Goal: Information Seeking & Learning: Learn about a topic

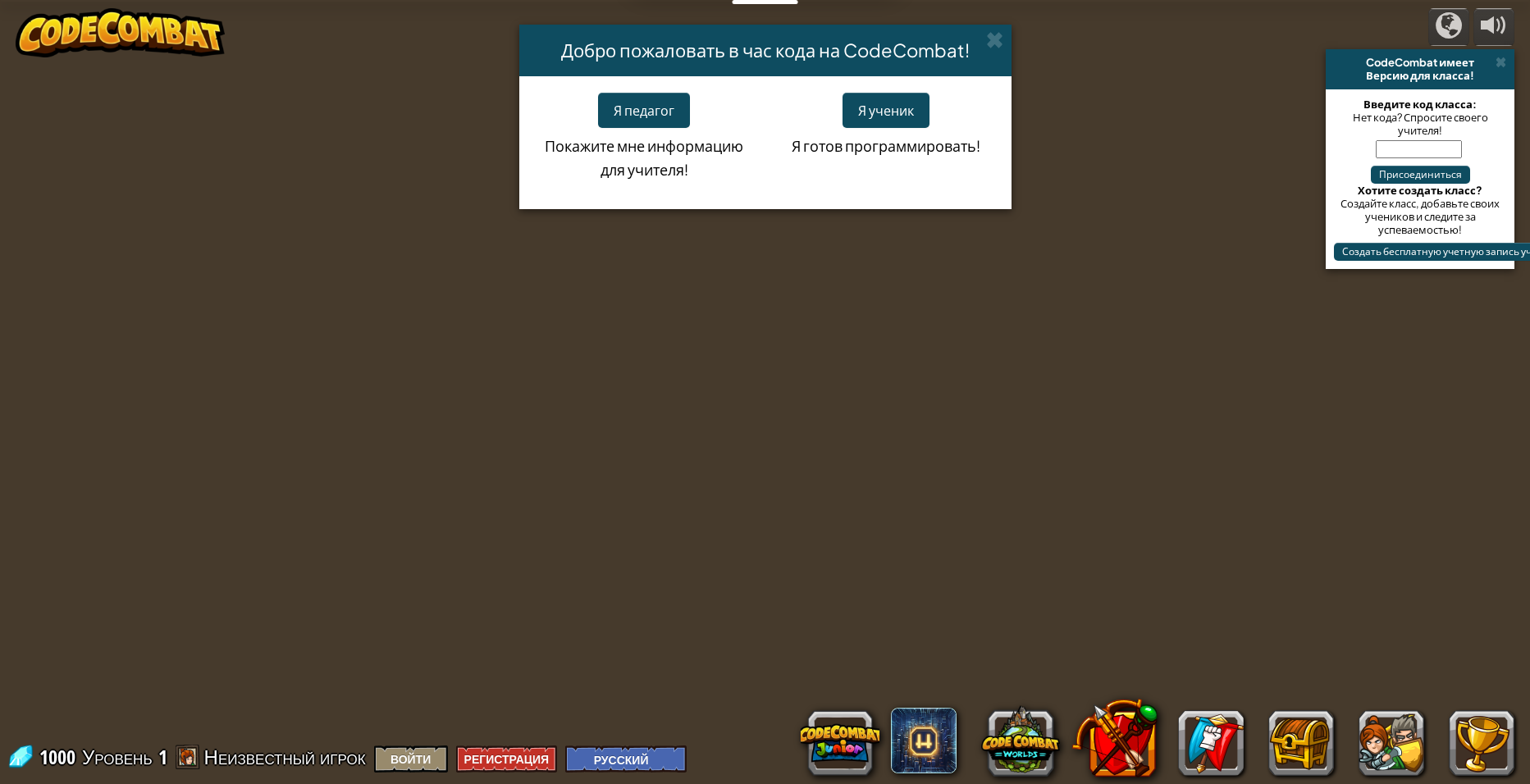
select select "ru"
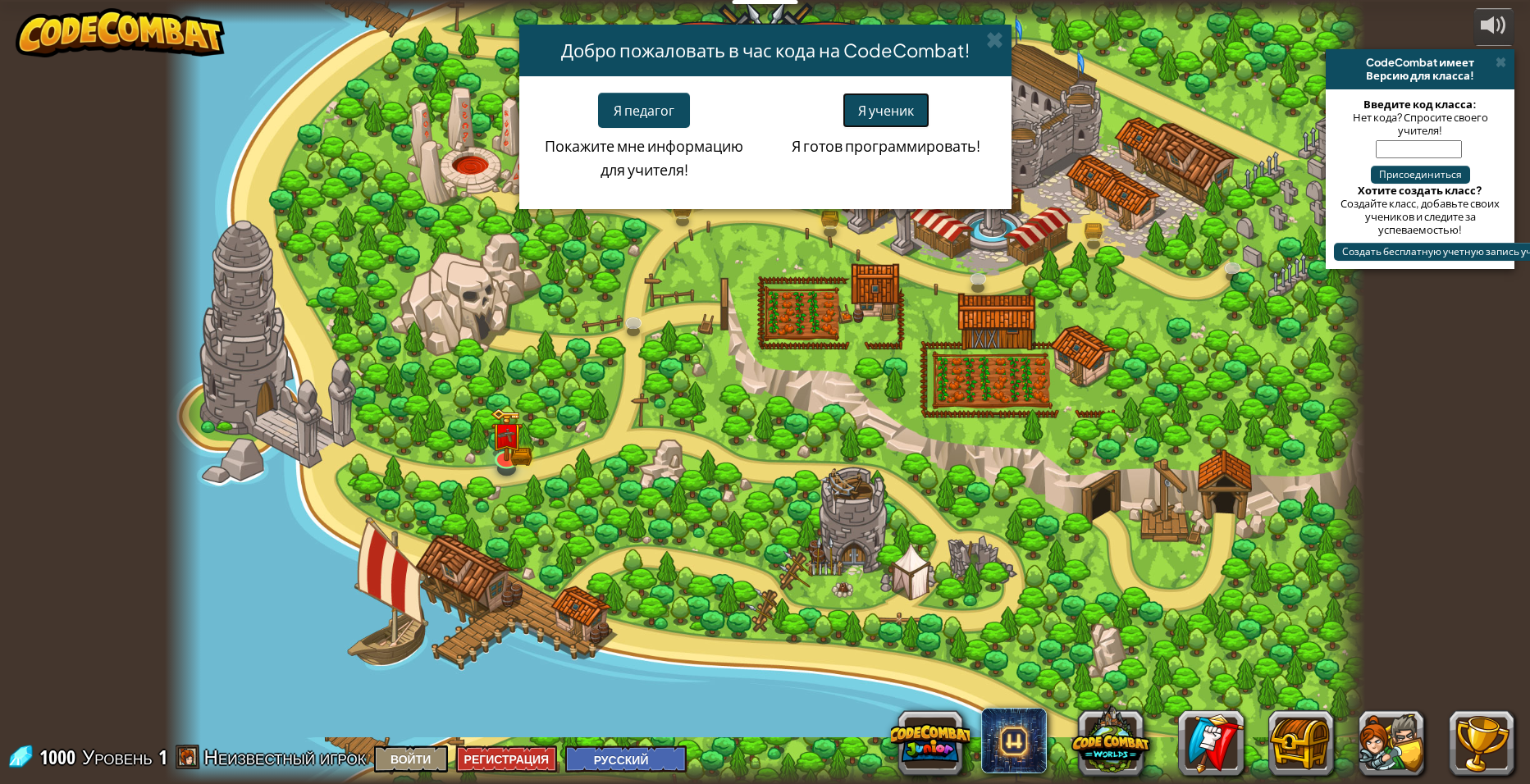
click at [889, 104] on button "Я ученик" at bounding box center [886, 110] width 87 height 35
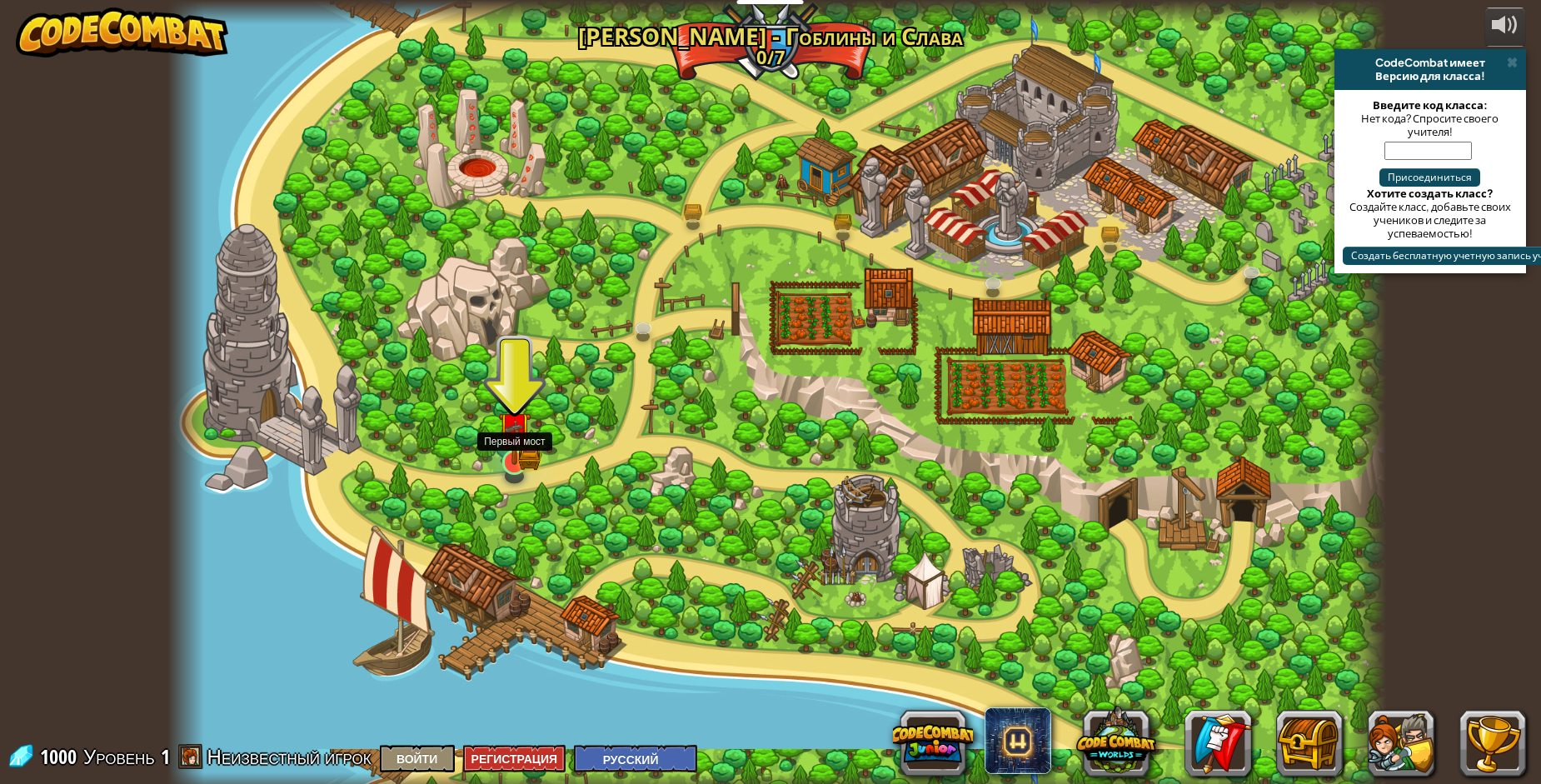
click at [517, 439] on img at bounding box center [514, 430] width 19 height 19
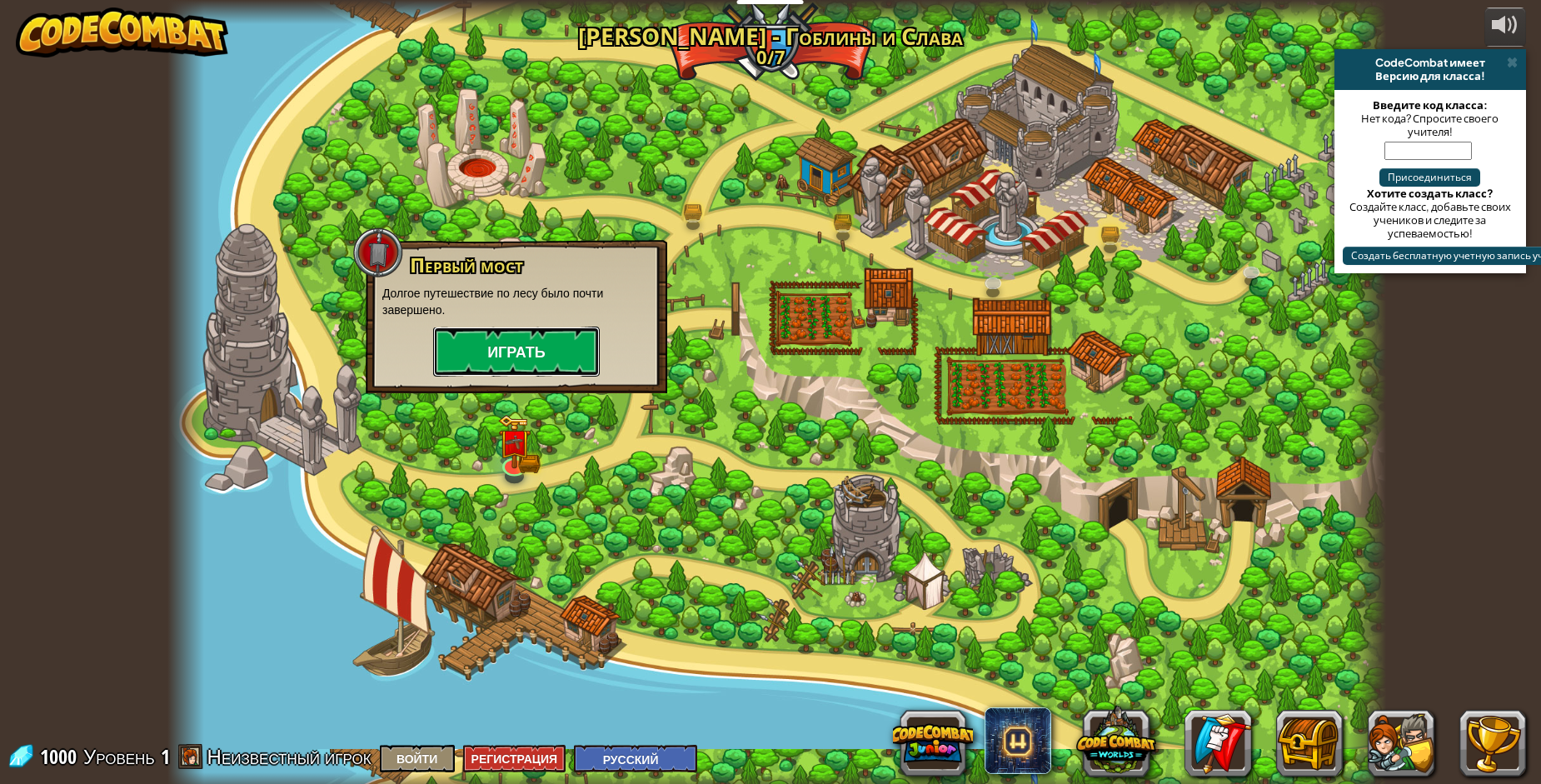
click at [510, 350] on button "Играть" at bounding box center [517, 351] width 167 height 50
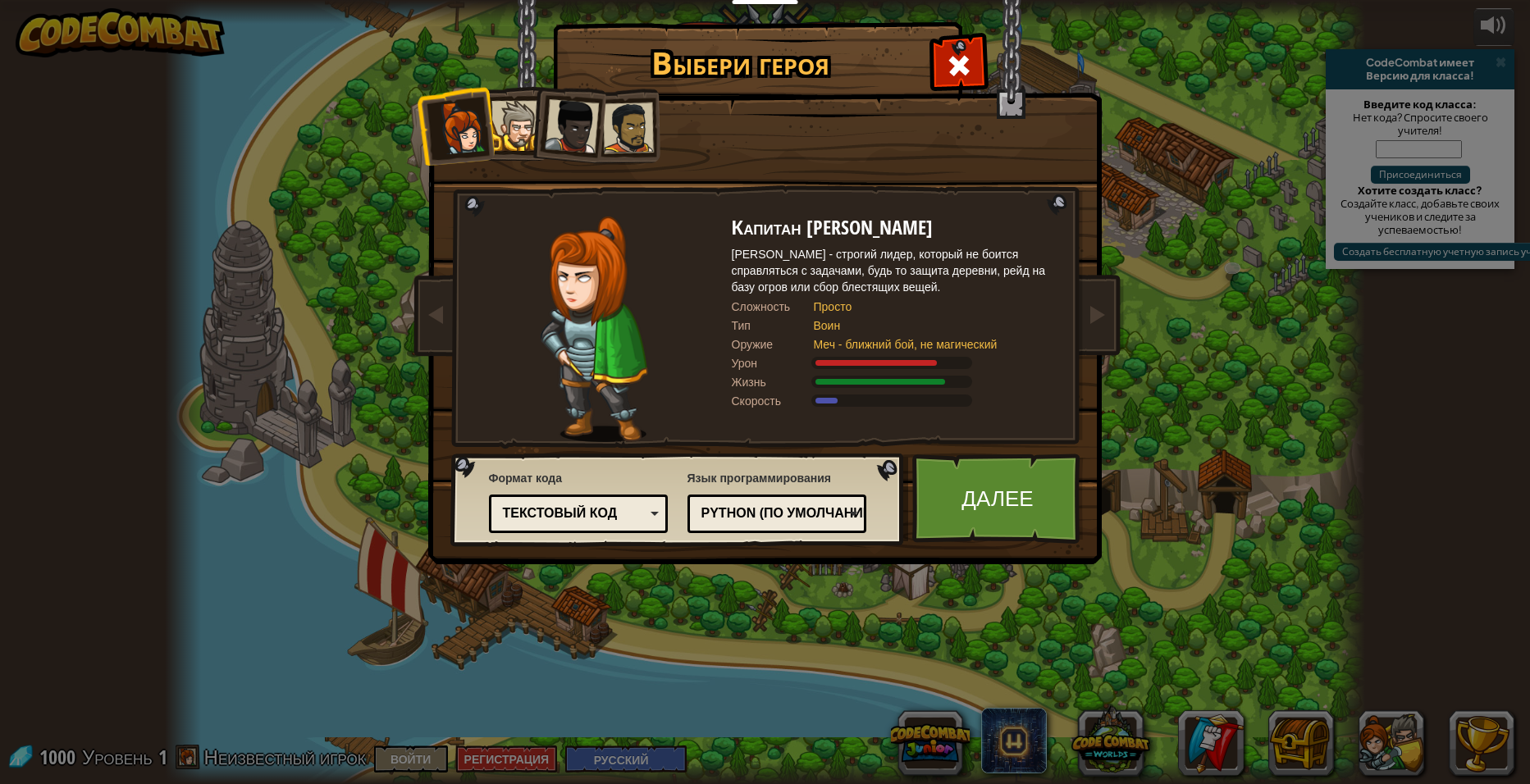
click at [780, 255] on div "[PERSON_NAME] - строгий лидер, который не боится справляться с задачами, будь т…" at bounding box center [895, 270] width 328 height 49
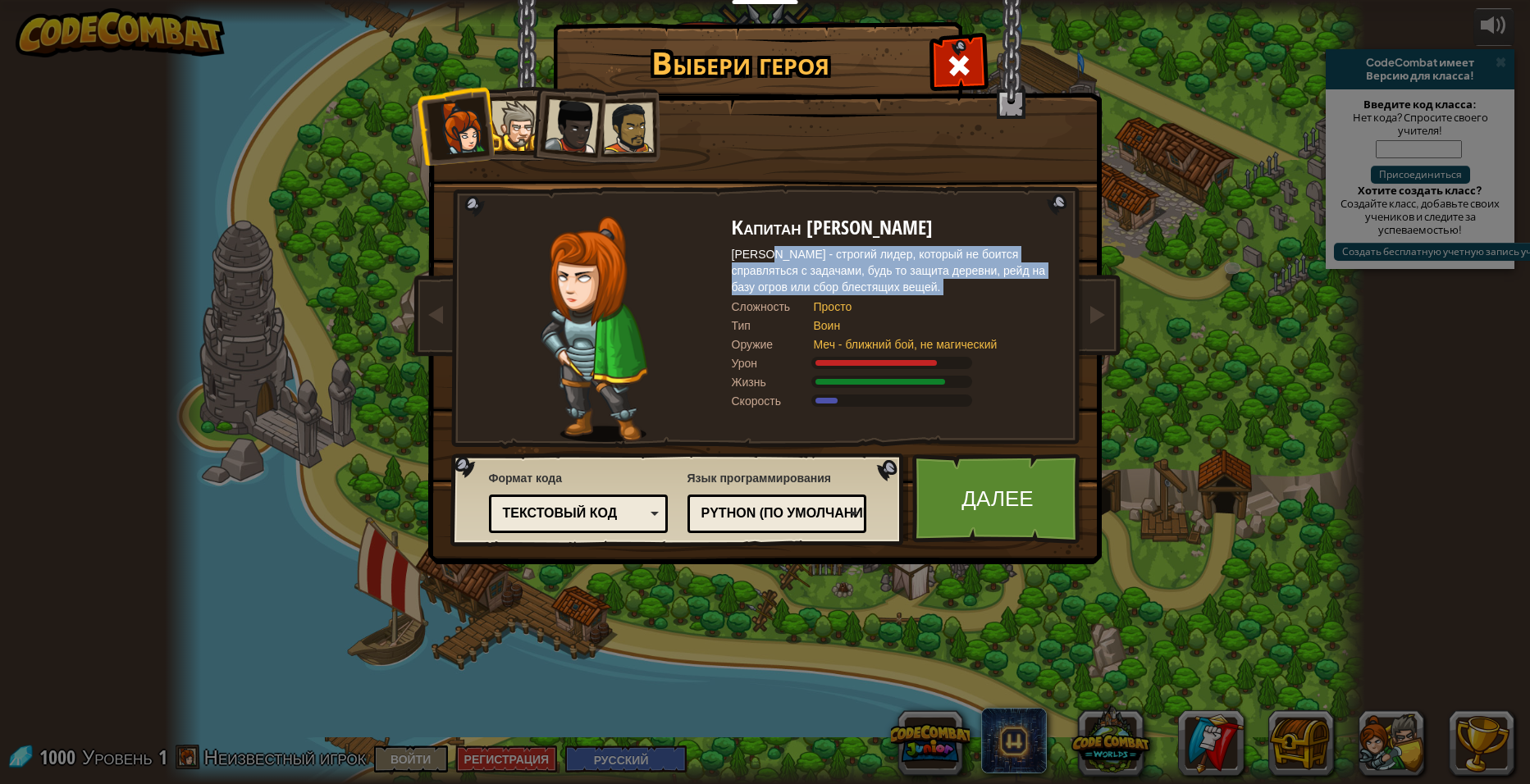
drag, startPoint x: 780, startPoint y: 255, endPoint x: 907, endPoint y: 287, distance: 131.0
click at [907, 287] on div "[PERSON_NAME] - строгий лидер, который не боится справляться с задачами, будь т…" at bounding box center [895, 270] width 328 height 49
drag, startPoint x: 907, startPoint y: 287, endPoint x: 853, endPoint y: 282, distance: 54.2
click at [853, 282] on div "[PERSON_NAME] - строгий лидер, который не боится справляться с задачами, будь т…" at bounding box center [895, 270] width 328 height 49
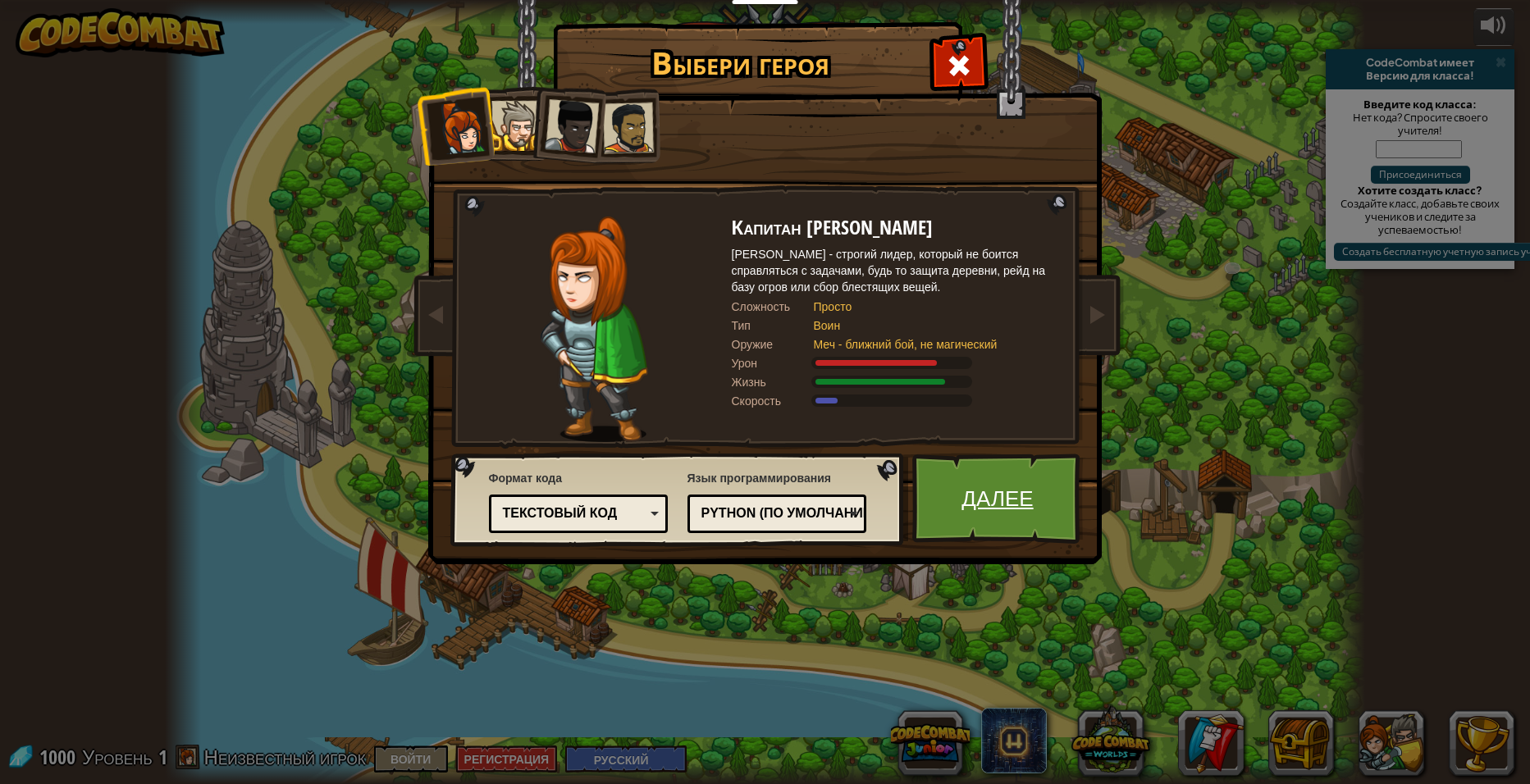
click at [992, 525] on link "Далее" at bounding box center [998, 499] width 172 height 90
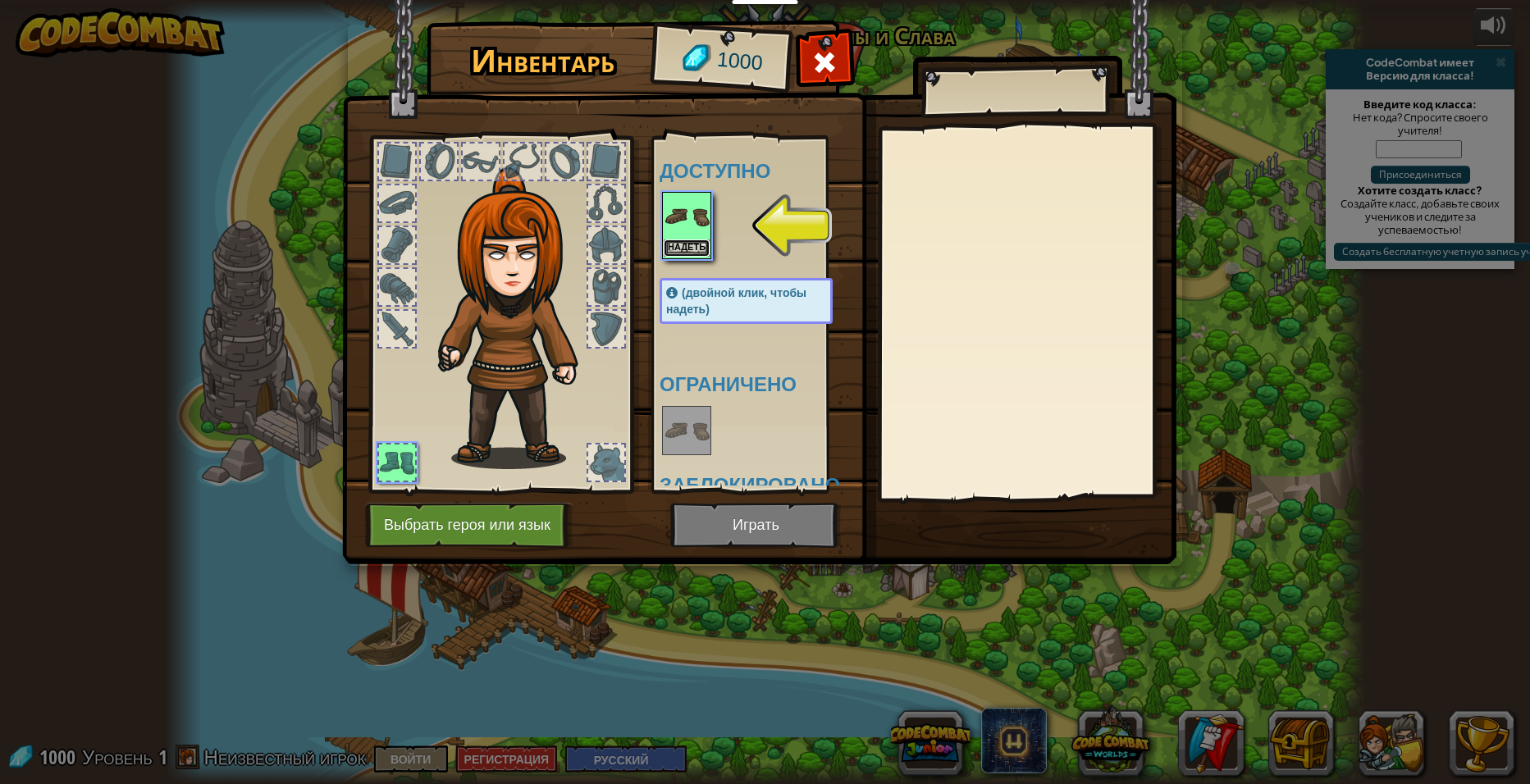
click at [694, 245] on button "Надеть" at bounding box center [686, 247] width 46 height 18
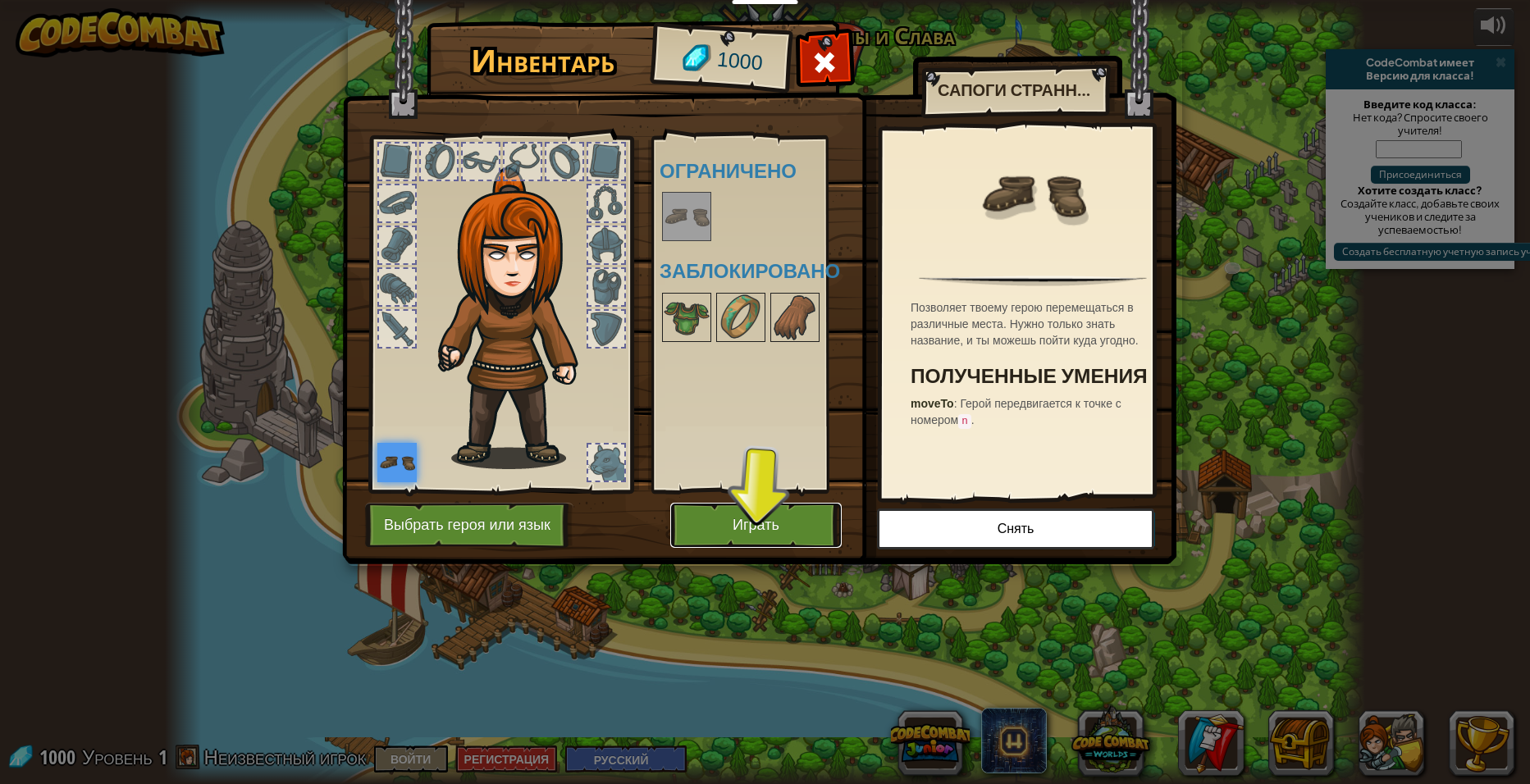
click at [747, 514] on button "Играть" at bounding box center [756, 525] width 172 height 45
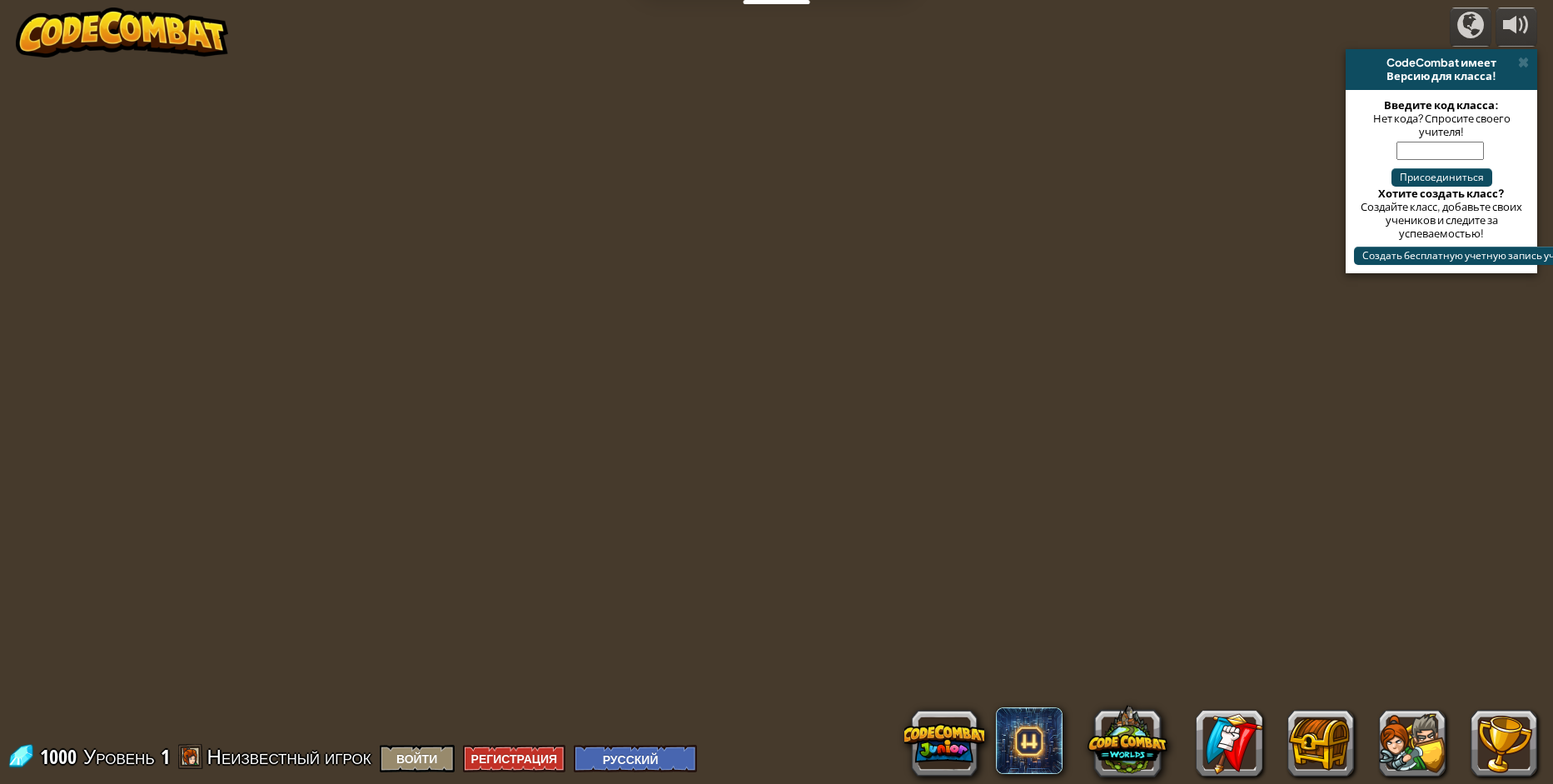
select select "ru"
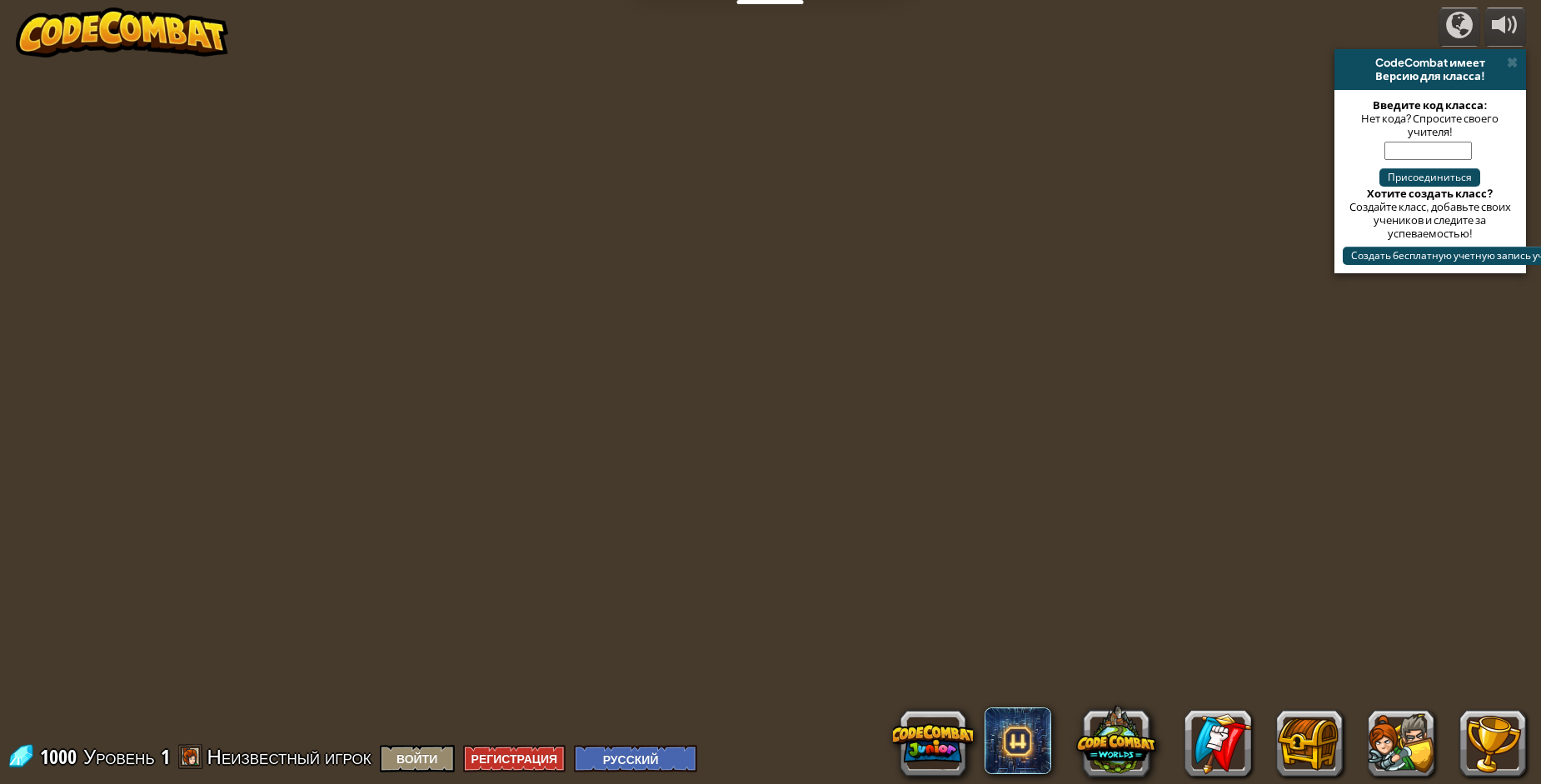
select select "ru"
